Goal: Information Seeking & Learning: Check status

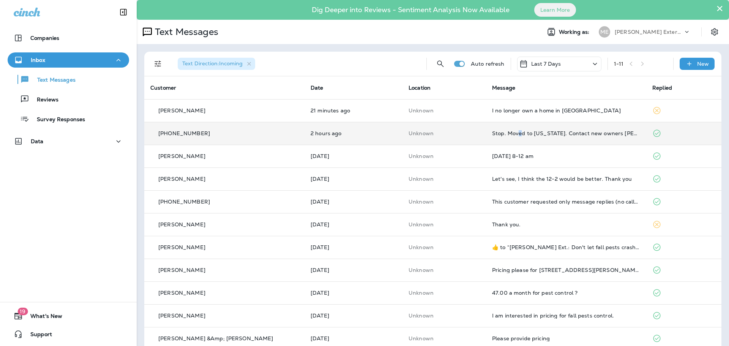
click at [506, 140] on td "Stop. Moved to [US_STATE]. Contact new owners [PERSON_NAME] and [PERSON_NAME]." at bounding box center [566, 133] width 160 height 23
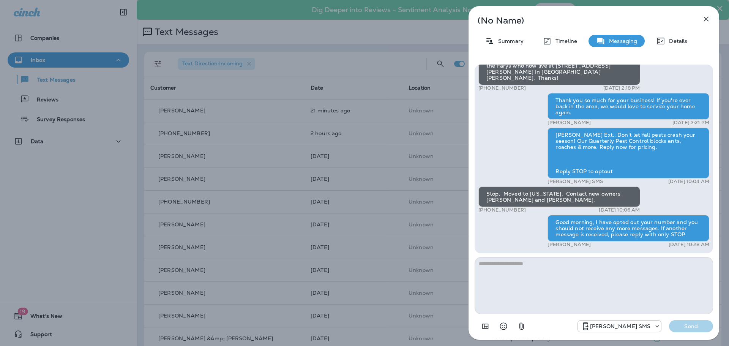
drag, startPoint x: 284, startPoint y: 98, endPoint x: 302, endPoint y: 107, distance: 20.0
click at [290, 101] on div "(No Name) Summary Timeline Messaging Details Mares Ext.: Creepy crawlies have n…" at bounding box center [364, 173] width 729 height 346
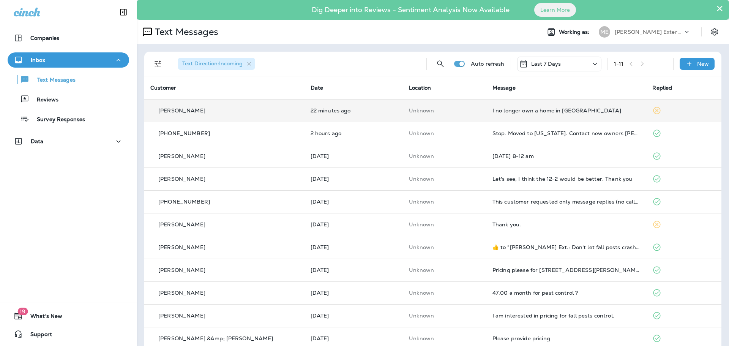
click at [376, 109] on p "22 minutes ago" at bounding box center [353, 110] width 87 height 6
